Goal: Task Accomplishment & Management: Manage account settings

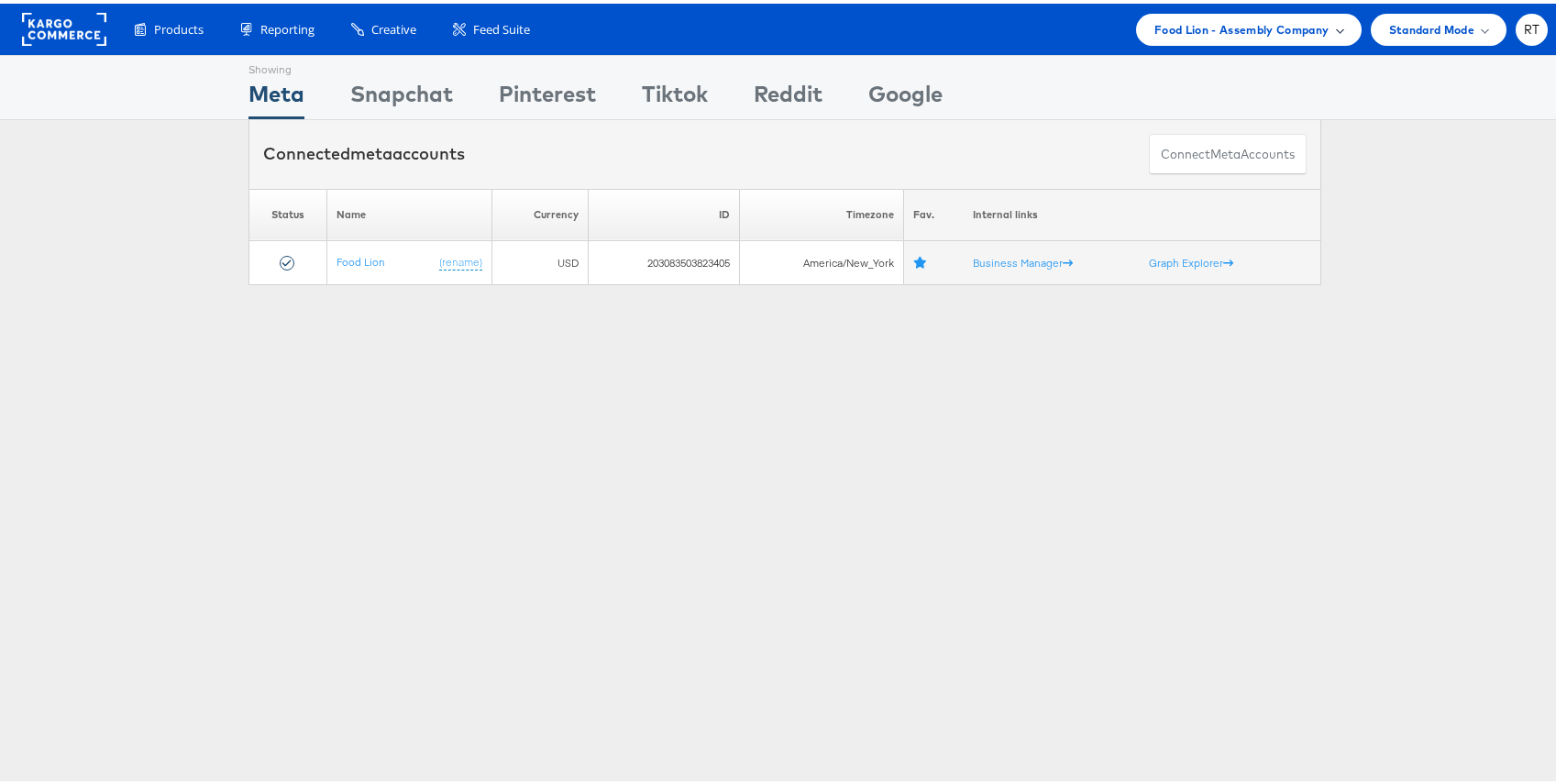
click at [1262, 25] on span "Food Lion - Assembly Company" at bounding box center [1241, 26] width 175 height 20
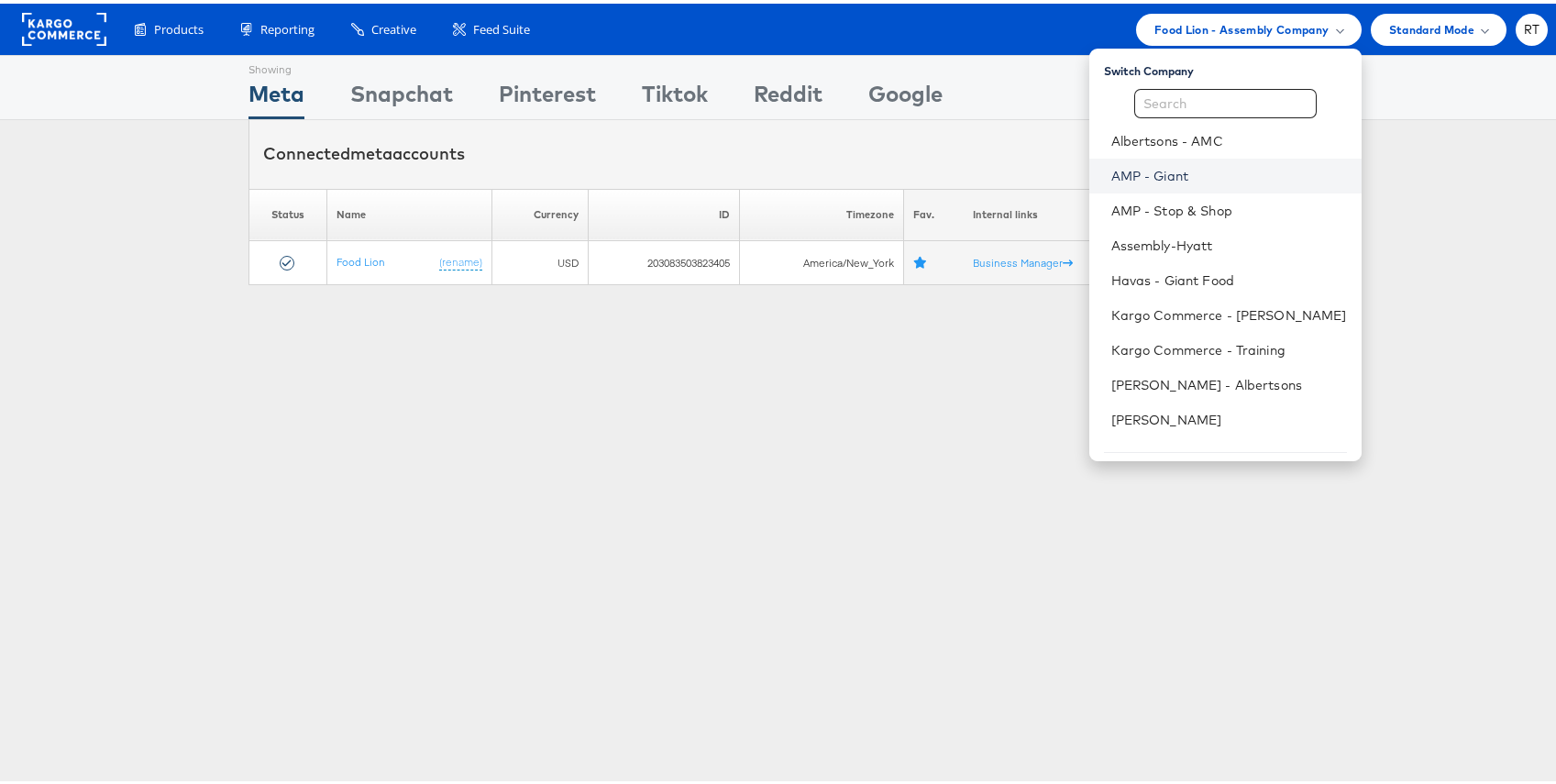
click at [1197, 169] on link "AMP - Giant" at bounding box center [1228, 172] width 236 height 19
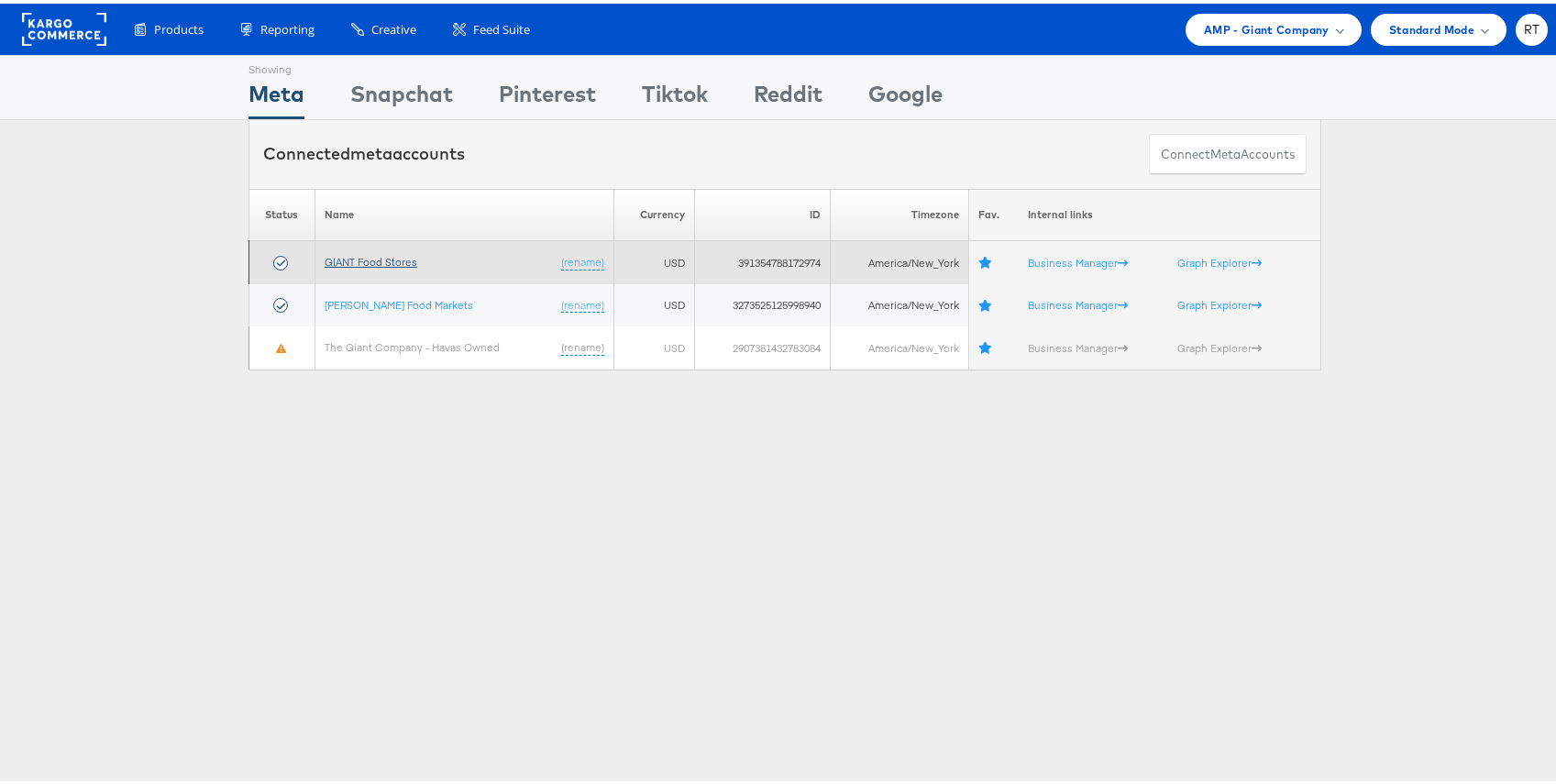
click at [383, 255] on link "GIANT Food Stores" at bounding box center [370, 258] width 92 height 14
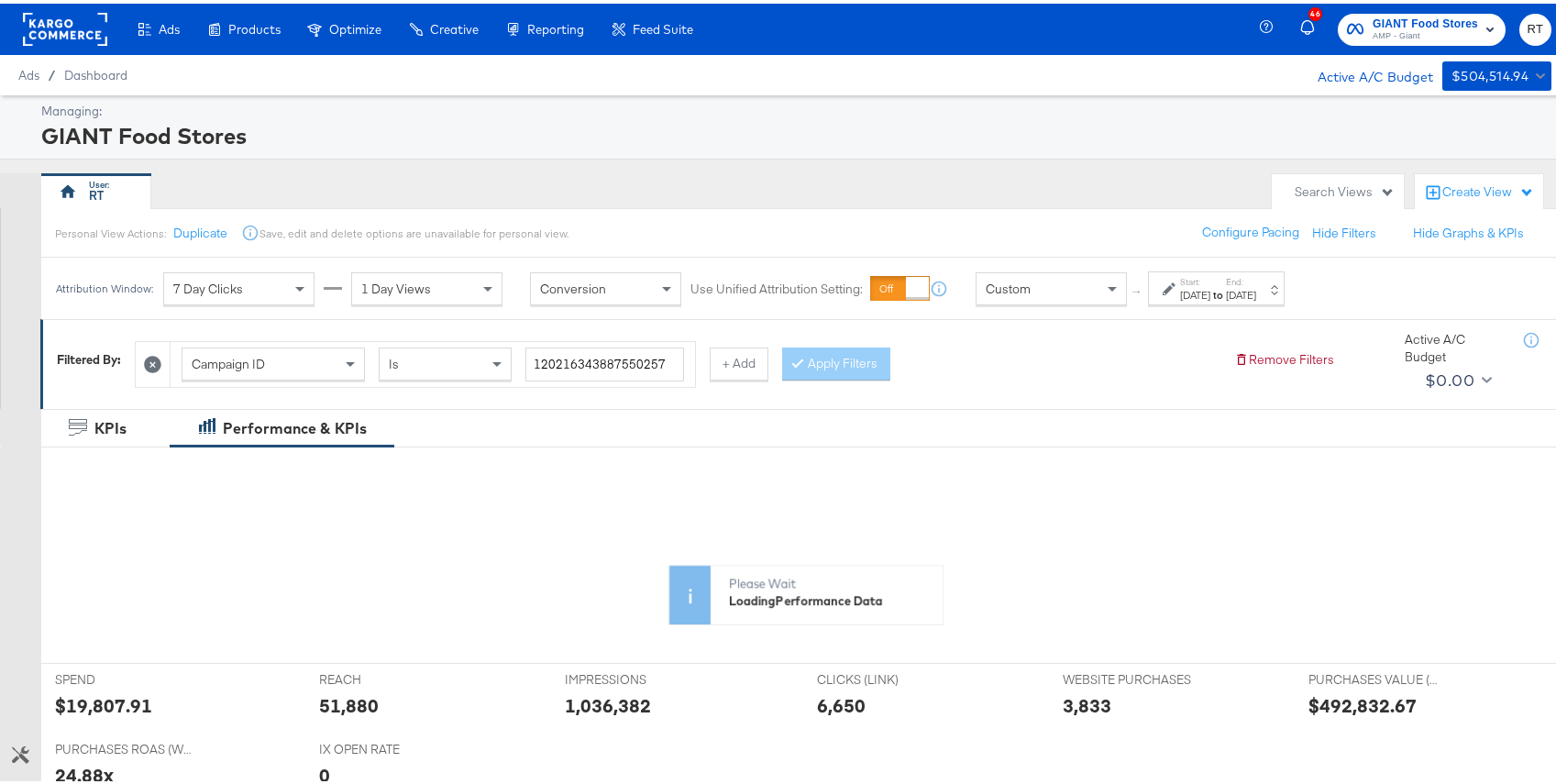
click at [1210, 295] on div "[DATE]" at bounding box center [1195, 291] width 30 height 15
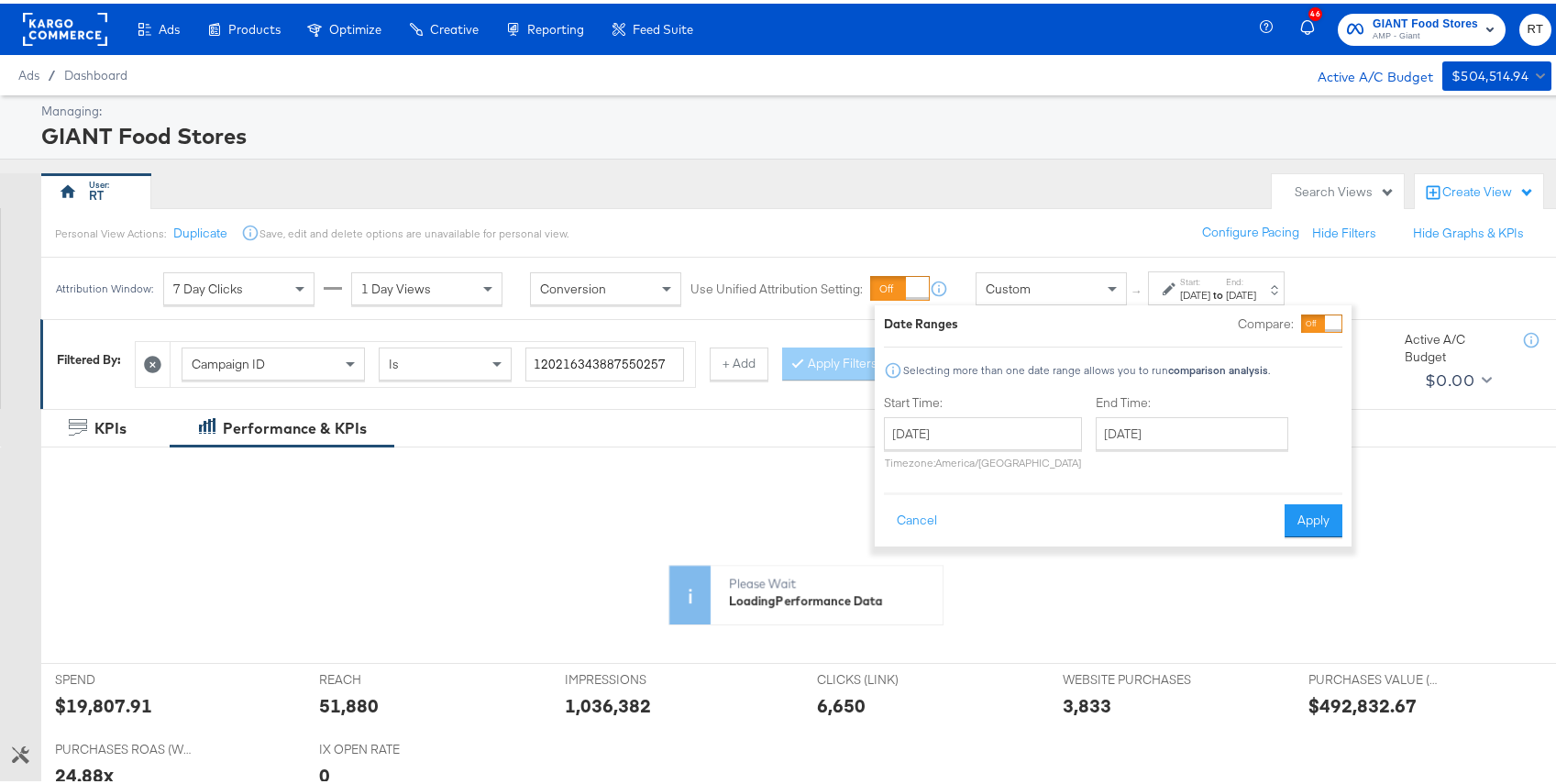
click at [1133, 190] on div "RT" at bounding box center [651, 187] width 1221 height 36
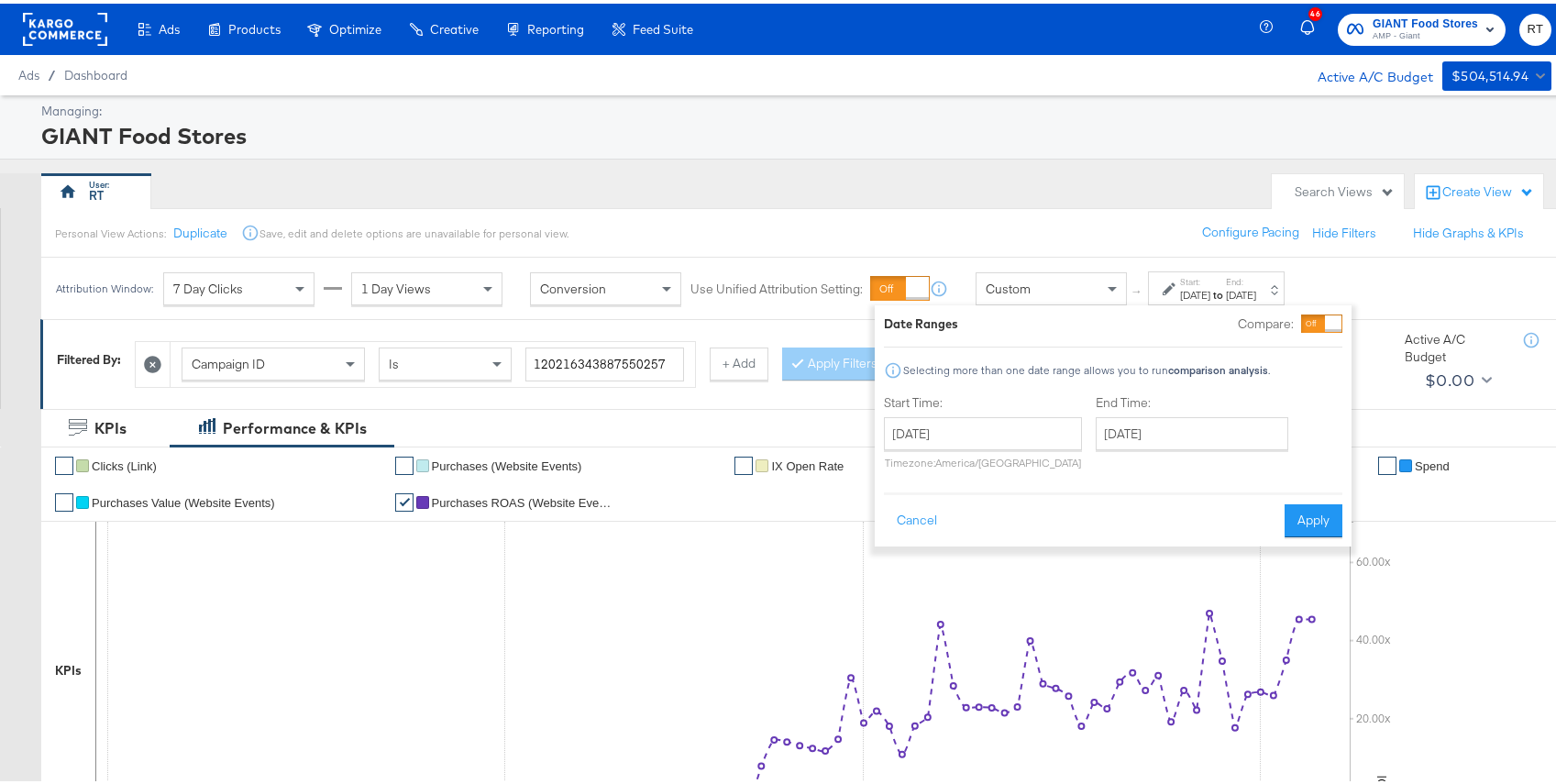
click at [691, 180] on div "RT" at bounding box center [651, 187] width 1221 height 36
click at [606, 213] on div "Personal View Actions: Duplicate Save, edit and delete options are unavailable …" at bounding box center [805, 229] width 1529 height 49
click at [906, 513] on button "Cancel" at bounding box center [916, 516] width 66 height 33
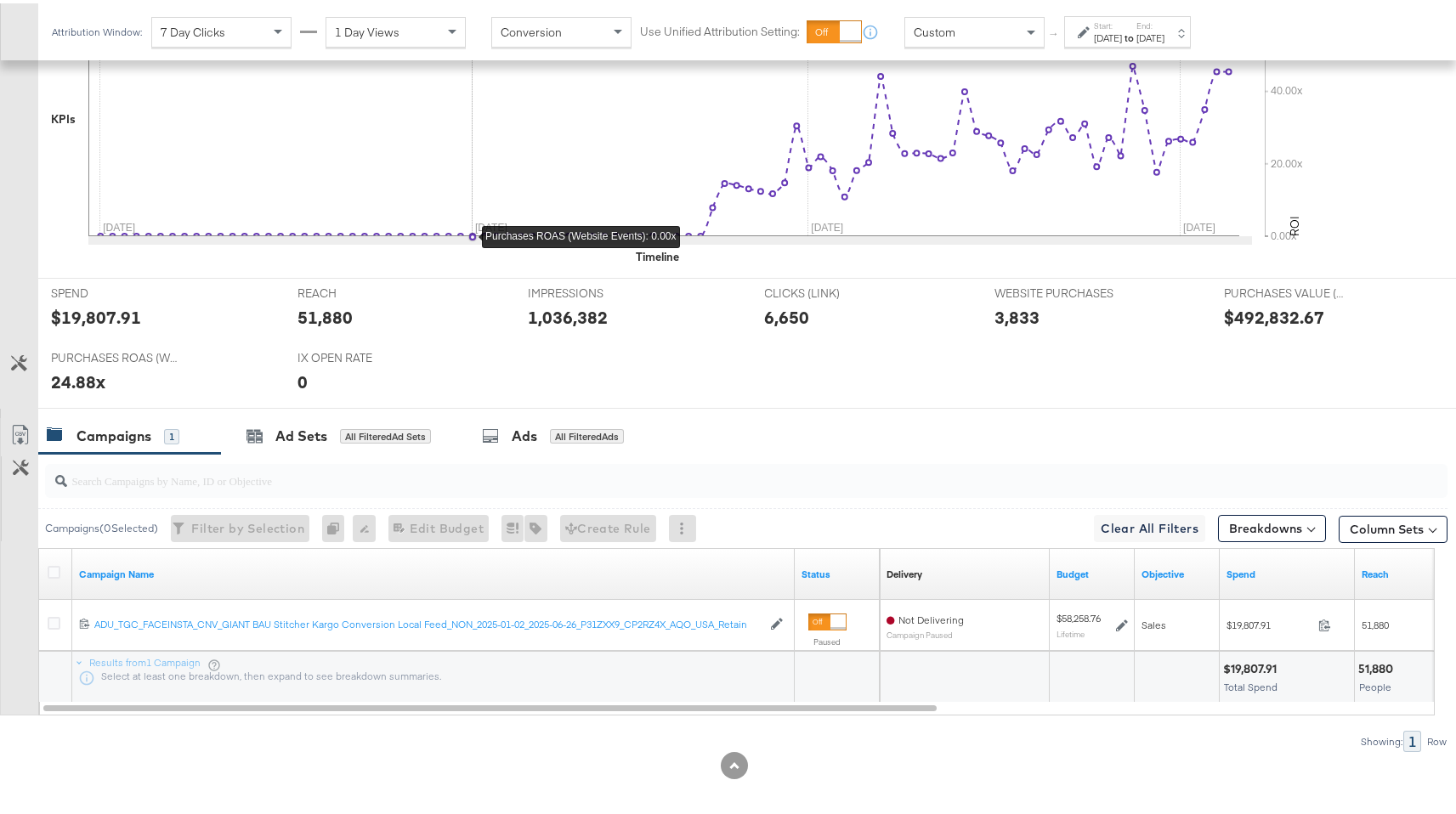
scroll to position [512, 0]
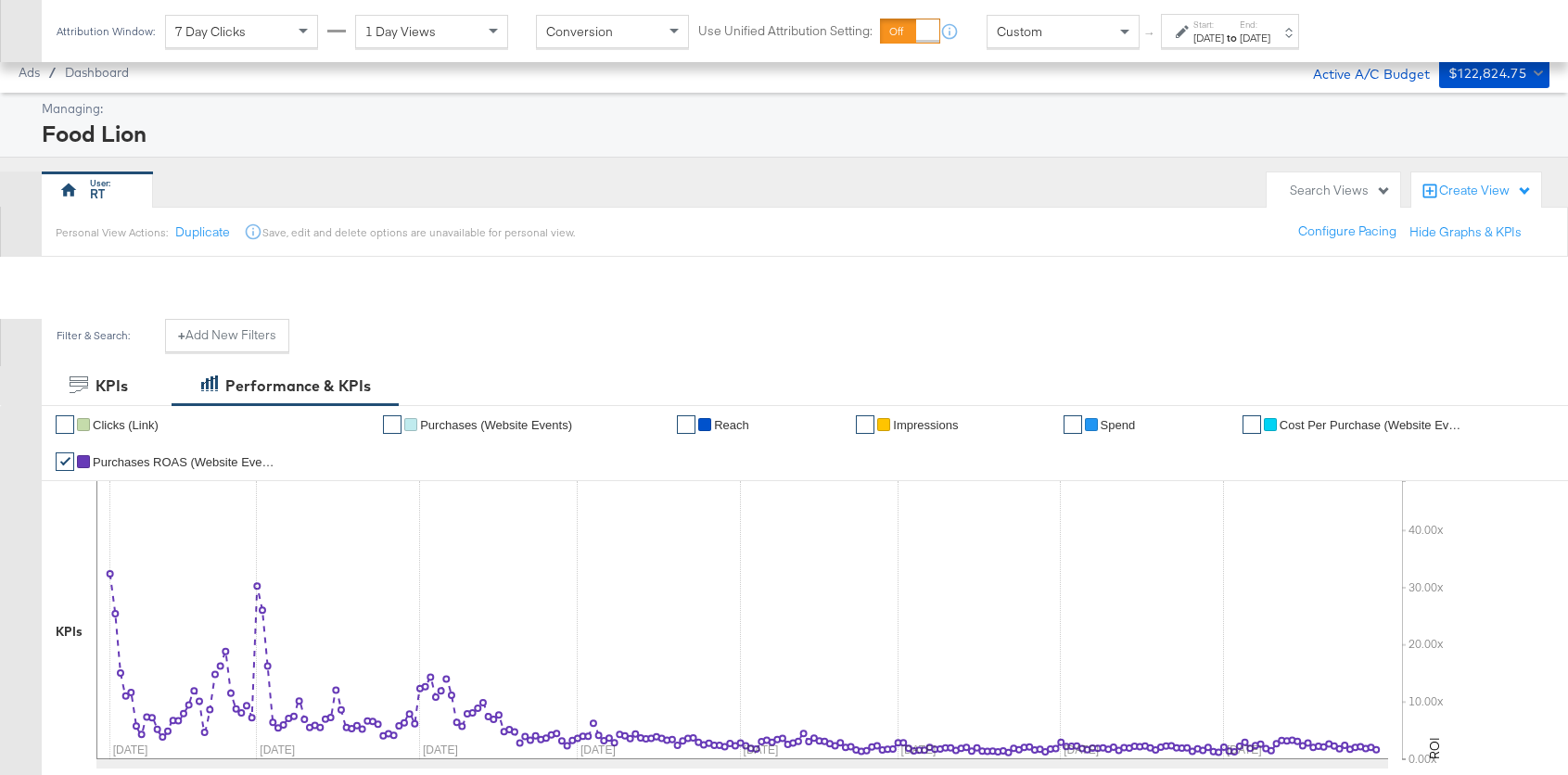
scroll to position [637, 0]
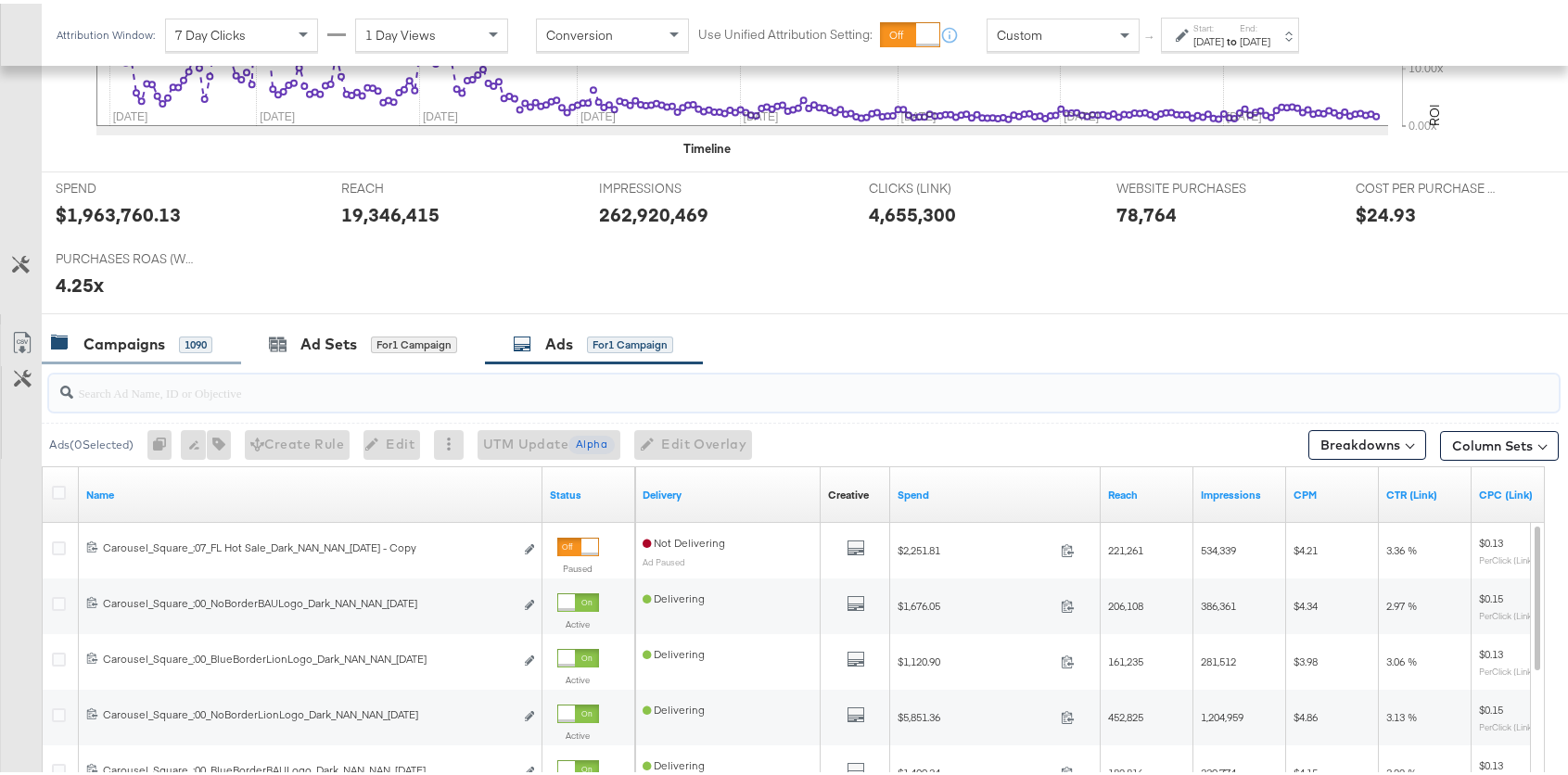
click at [147, 339] on div "Campaigns" at bounding box center [124, 340] width 82 height 22
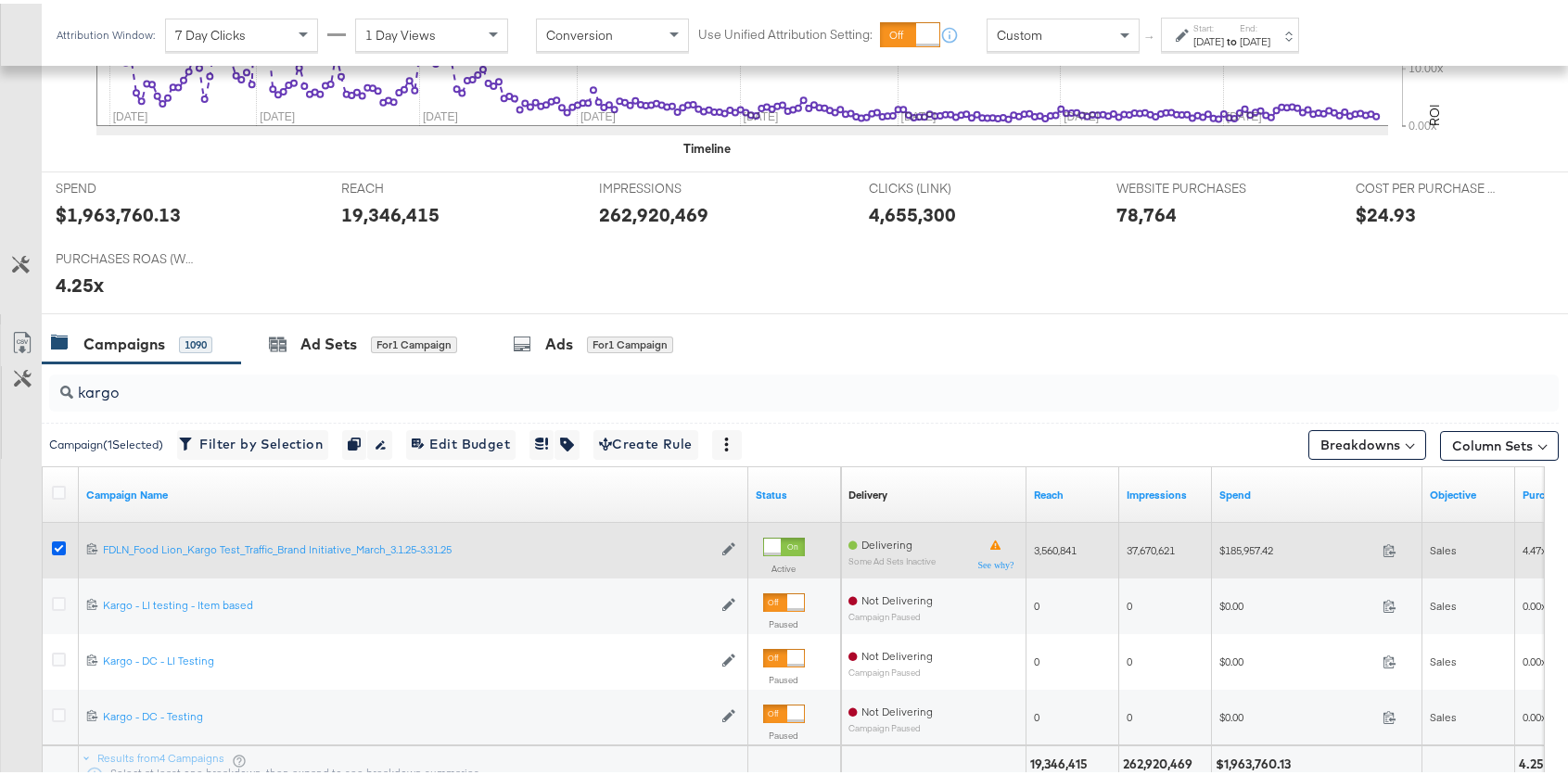
click at [60, 540] on icon at bounding box center [58, 544] width 14 height 14
click at [0, 0] on input "checkbox" at bounding box center [0, 0] width 0 height 0
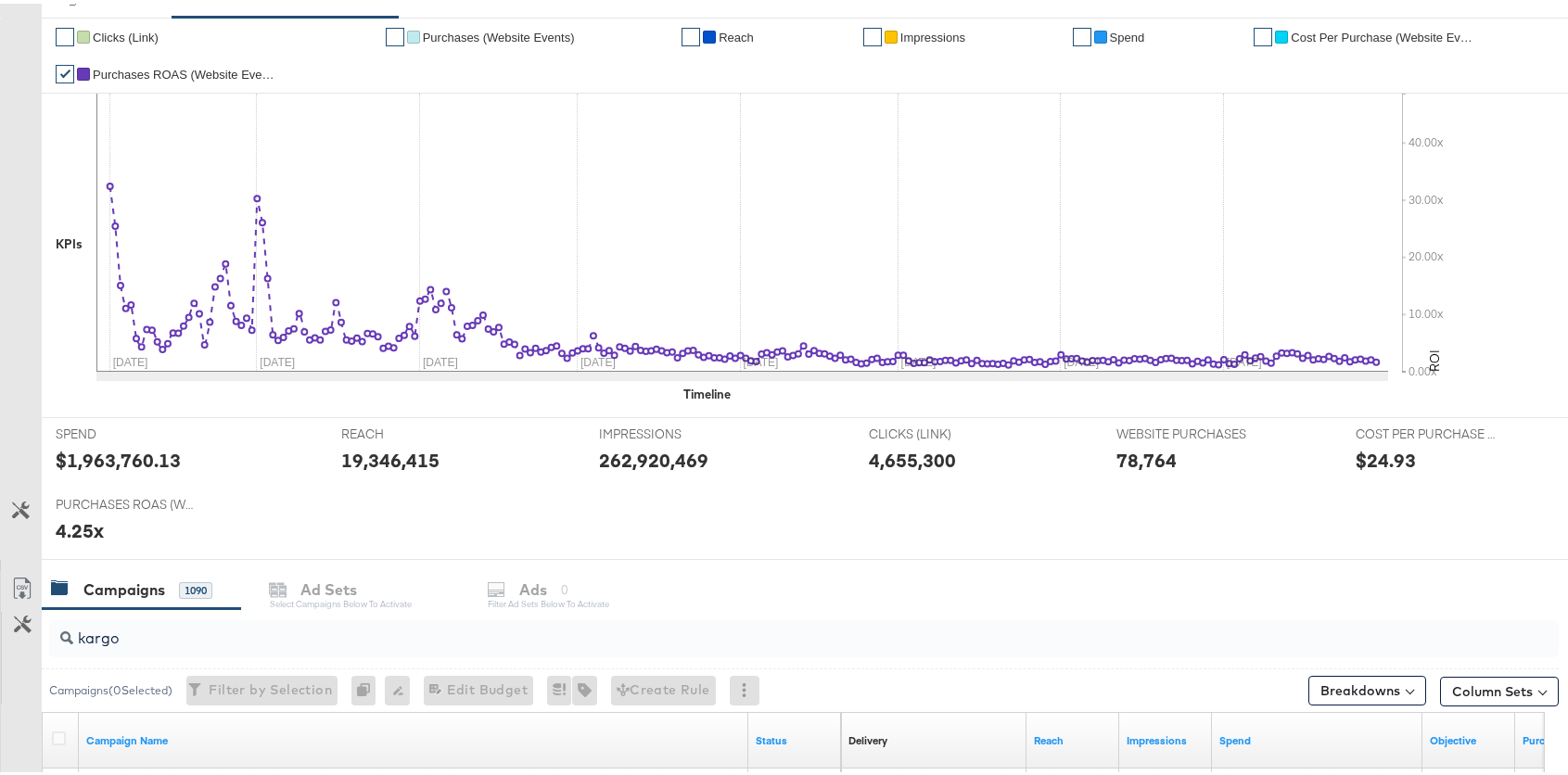
scroll to position [0, 0]
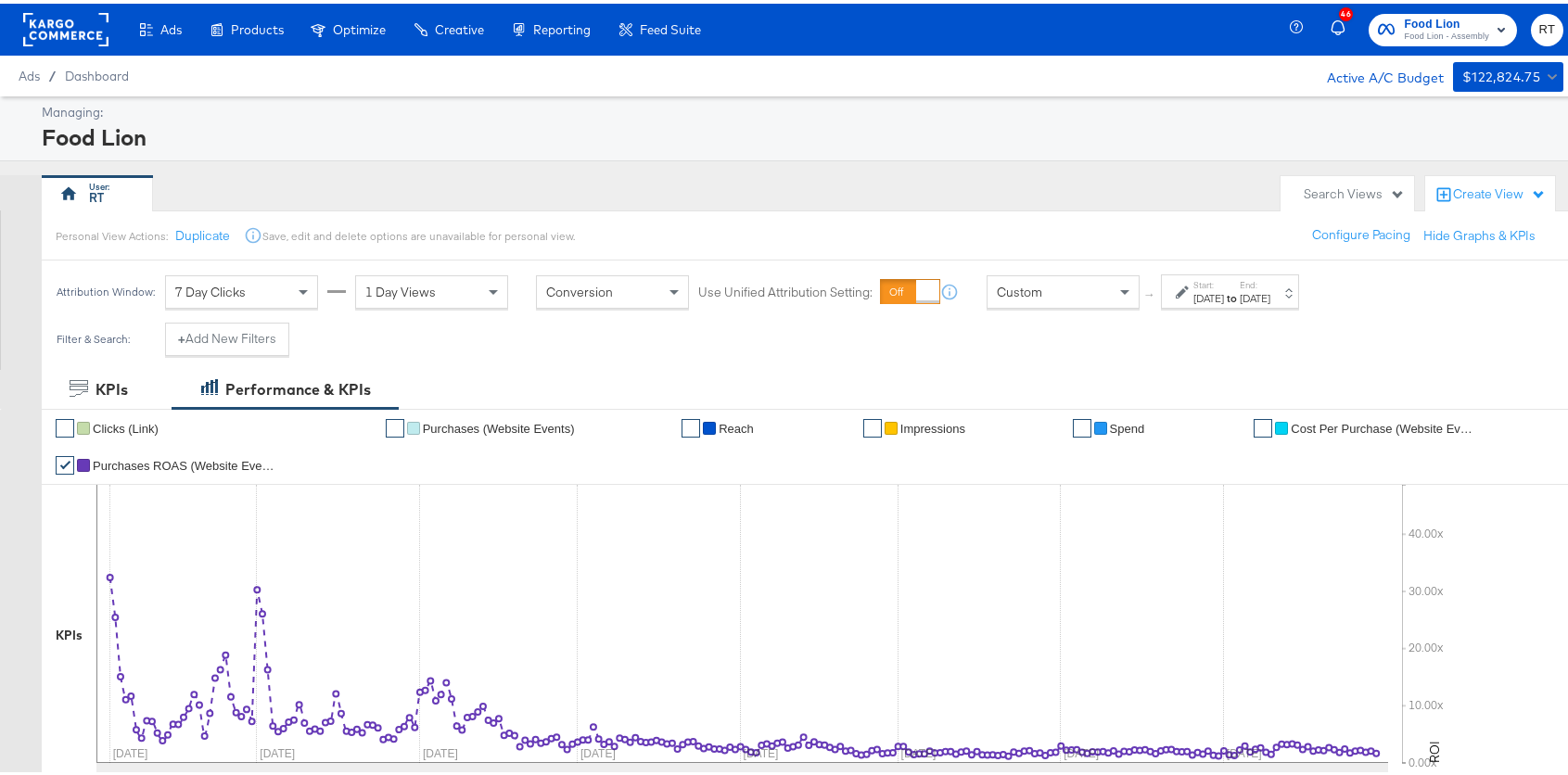
click at [845, 182] on div "RT" at bounding box center [655, 189] width 1229 height 37
click at [801, 192] on div "RT" at bounding box center [655, 189] width 1229 height 37
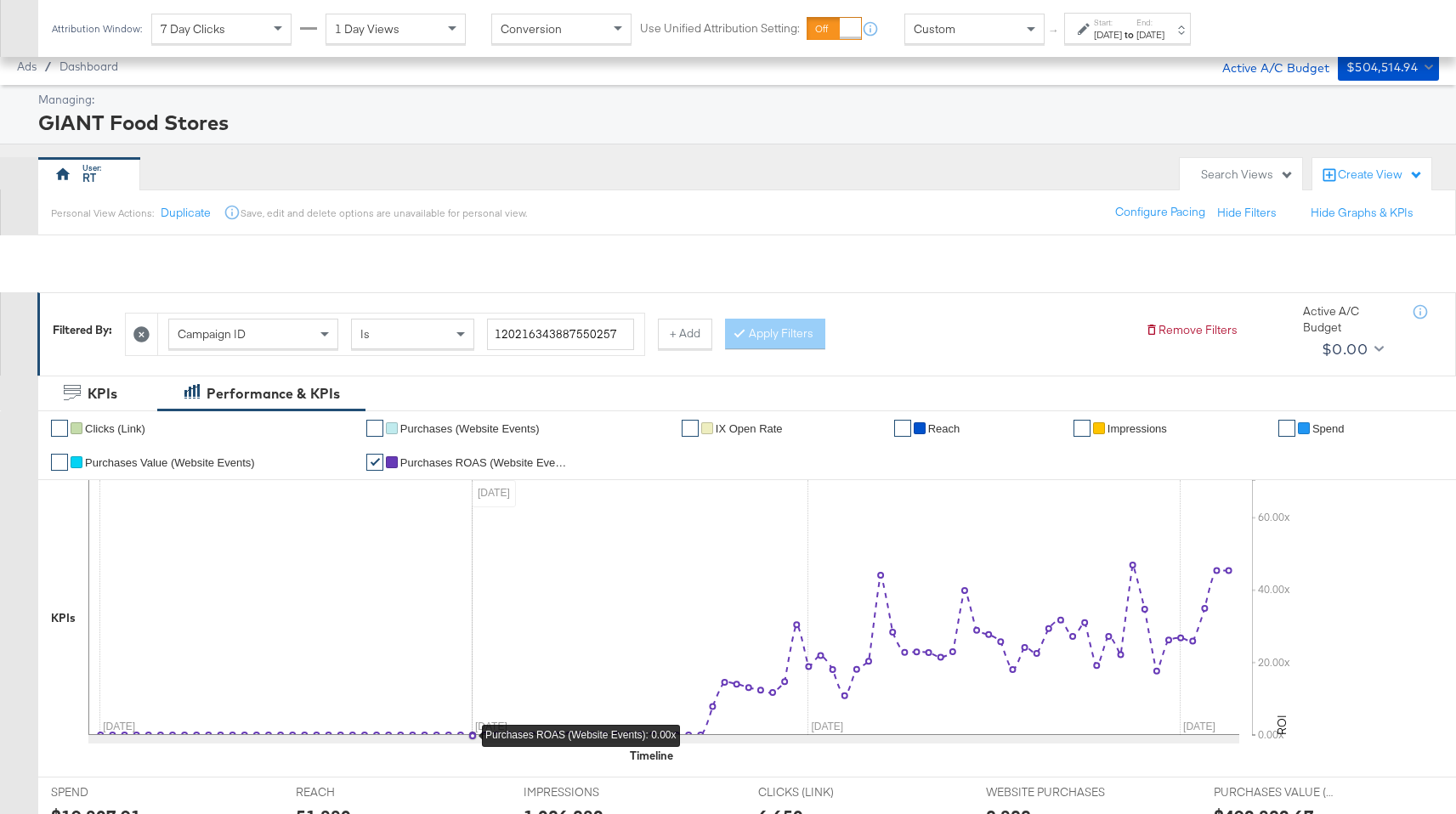
scroll to position [512, 0]
